Goal: Check status

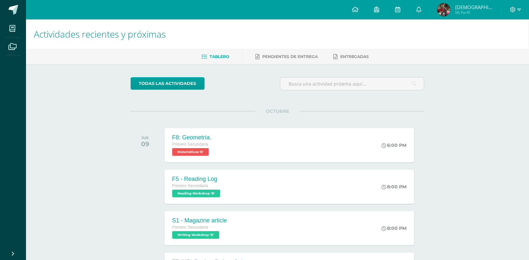
click at [462, 11] on span "Mária Reneé Mi Perfil" at bounding box center [465, 9] width 59 height 13
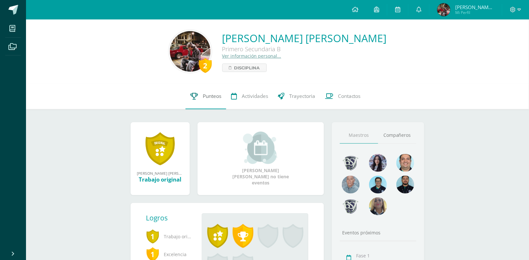
click at [207, 101] on link "Punteos" at bounding box center [205, 96] width 41 height 26
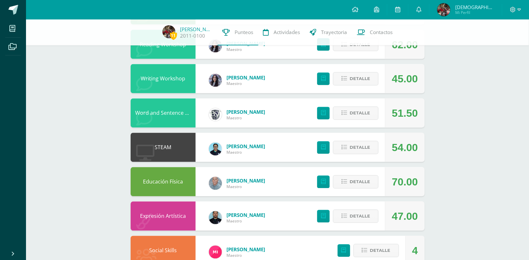
scroll to position [309, 0]
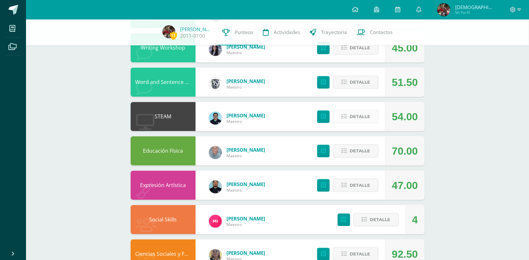
click at [346, 121] on button "Detalle" at bounding box center [355, 116] width 45 height 13
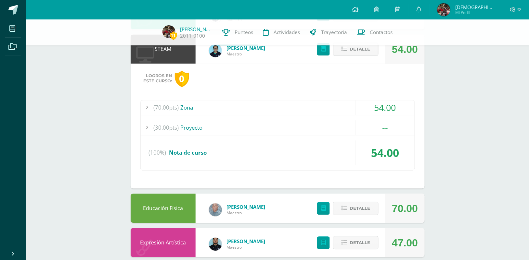
scroll to position [378, 0]
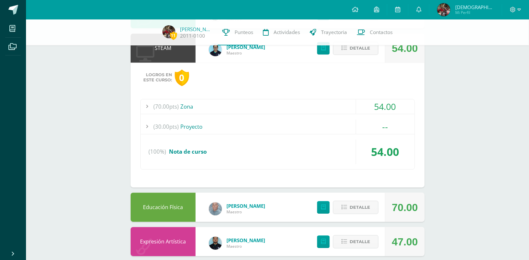
click at [248, 109] on div "(70.00pts) Zona" at bounding box center [278, 106] width 274 height 15
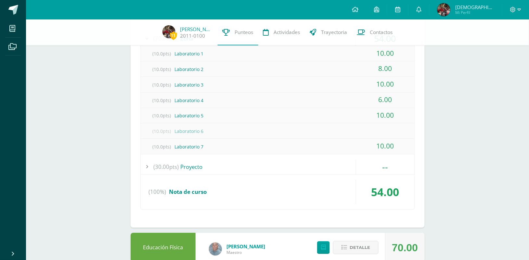
scroll to position [447, 0]
click at [293, 164] on div "(30.00pts) Proyecto" at bounding box center [278, 166] width 274 height 15
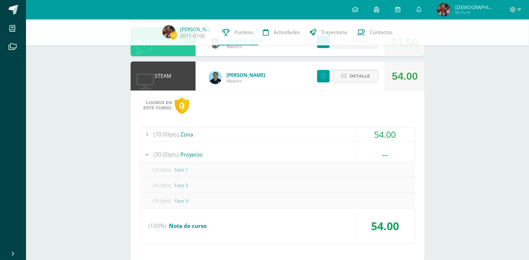
scroll to position [350, 0]
